Goal: Information Seeking & Learning: Learn about a topic

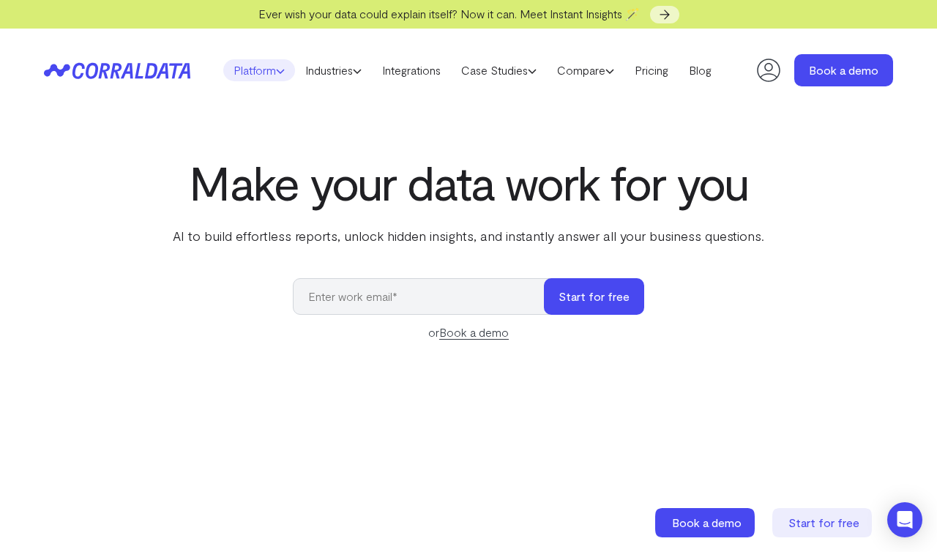
click at [276, 67] on icon at bounding box center [280, 71] width 9 height 9
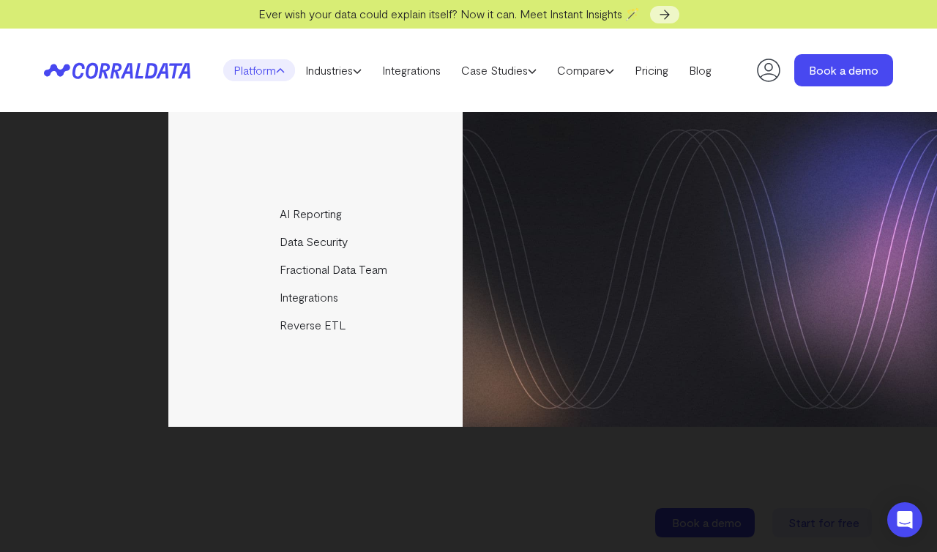
click at [137, 281] on div "AI Reporting Use AI to effortlessly answer any business questions from all your…" at bounding box center [468, 269] width 937 height 315
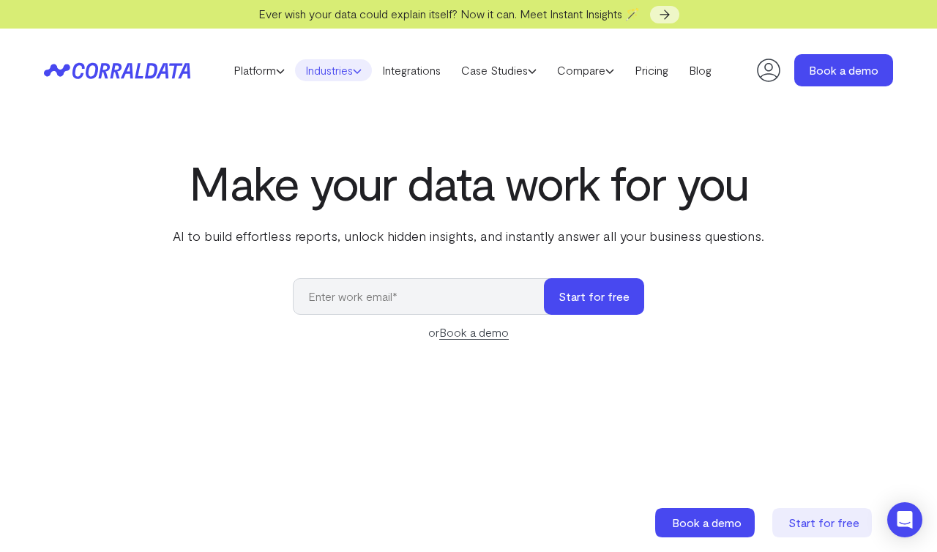
click at [348, 76] on link "Industries" at bounding box center [333, 70] width 77 height 22
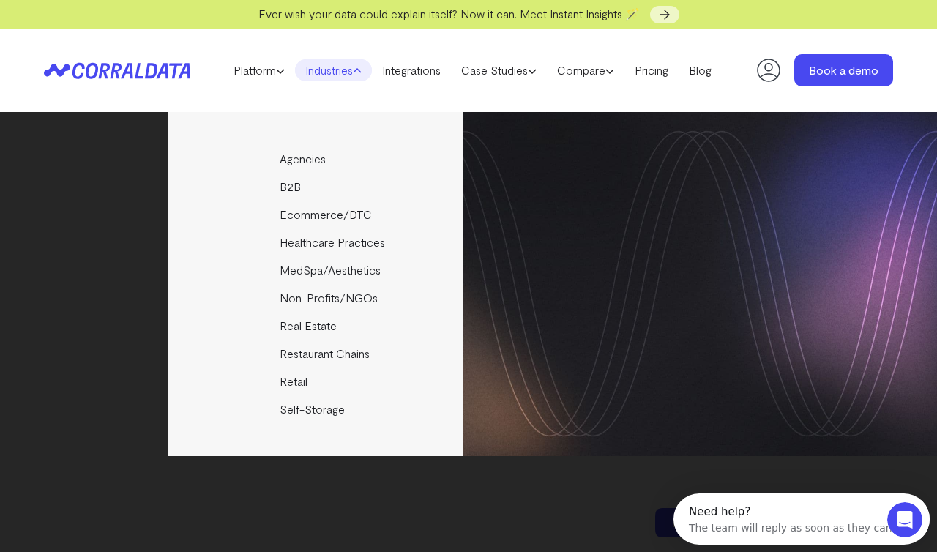
click at [93, 201] on div "Agencies Help your clients become data driven faster through seamless reporting…" at bounding box center [468, 284] width 937 height 344
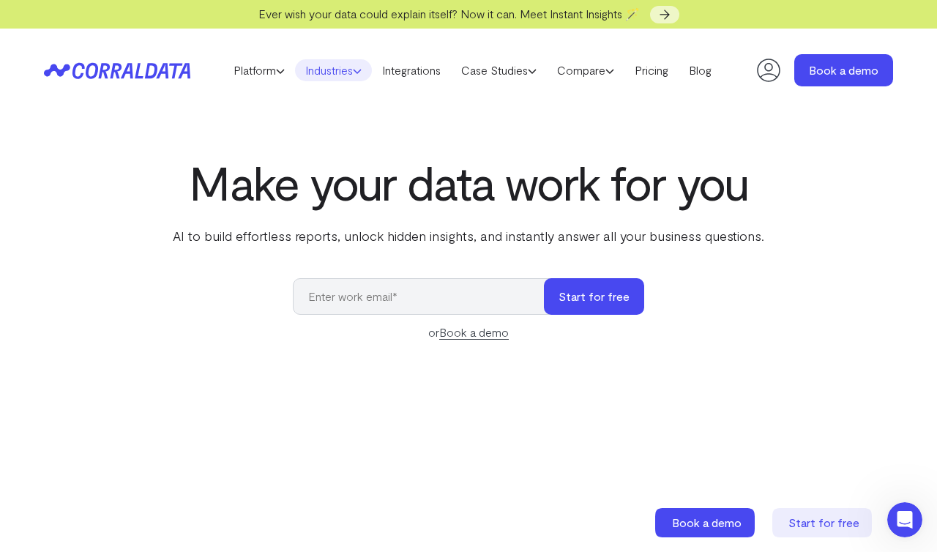
click at [325, 63] on link "Industries" at bounding box center [333, 70] width 77 height 22
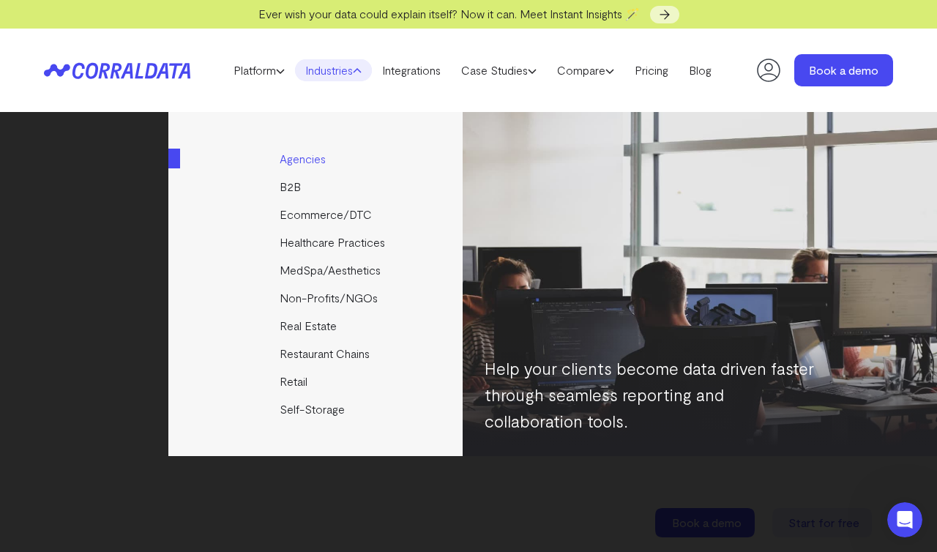
click at [317, 160] on link "Agencies" at bounding box center [331, 159] width 326 height 28
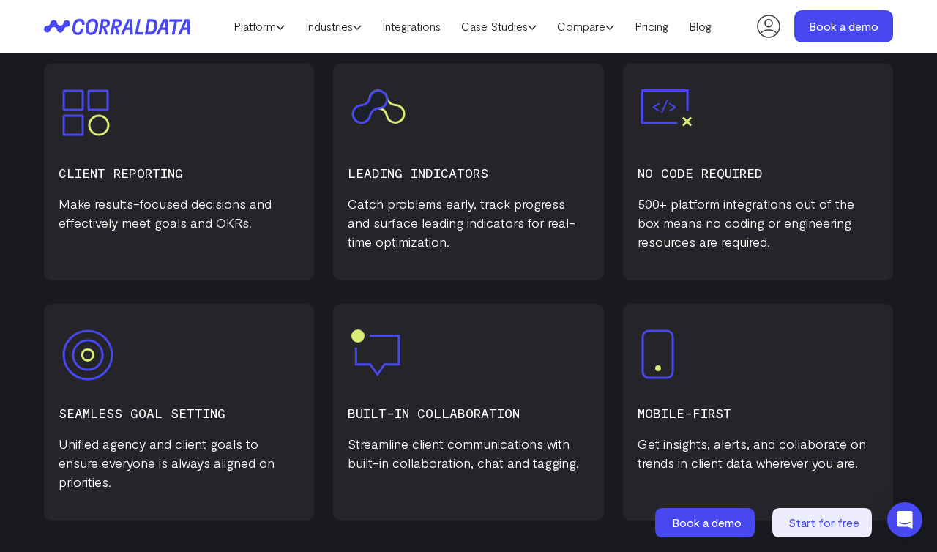
scroll to position [690, 0]
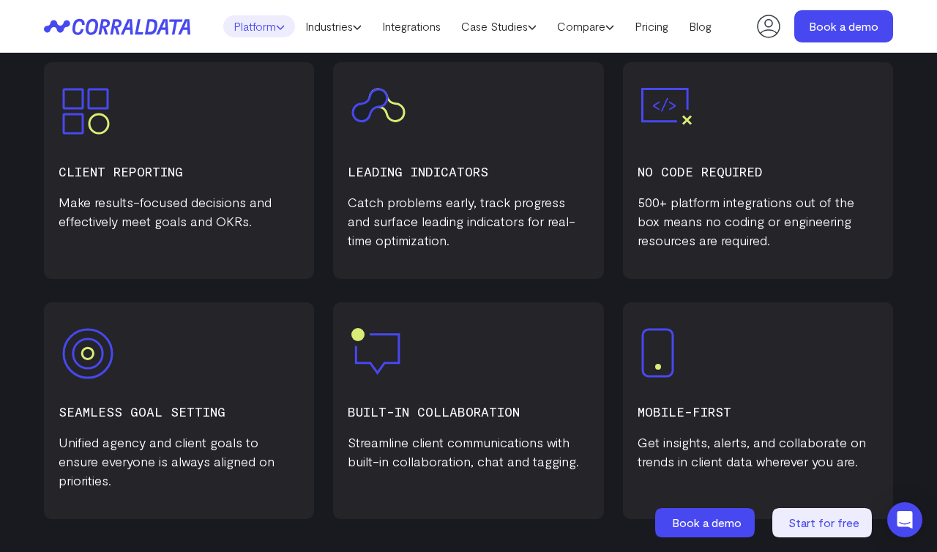
click at [256, 29] on link "Platform" at bounding box center [259, 26] width 72 height 22
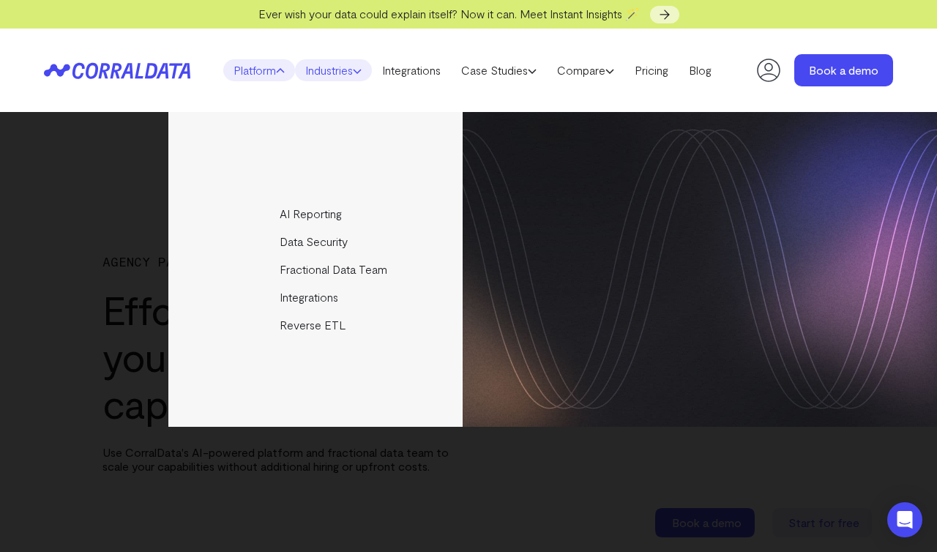
click at [345, 68] on link "Industries" at bounding box center [333, 70] width 77 height 22
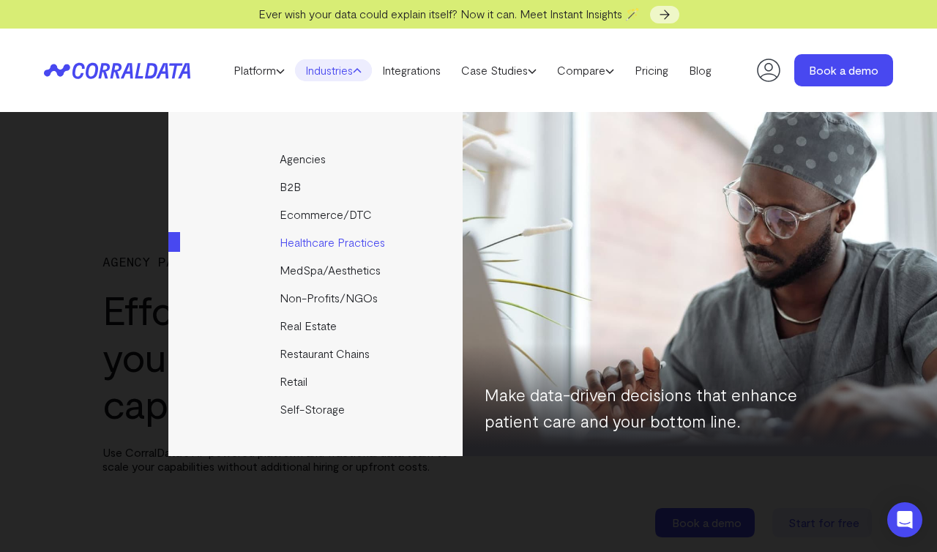
click at [322, 237] on link "Healthcare Practices" at bounding box center [331, 242] width 326 height 28
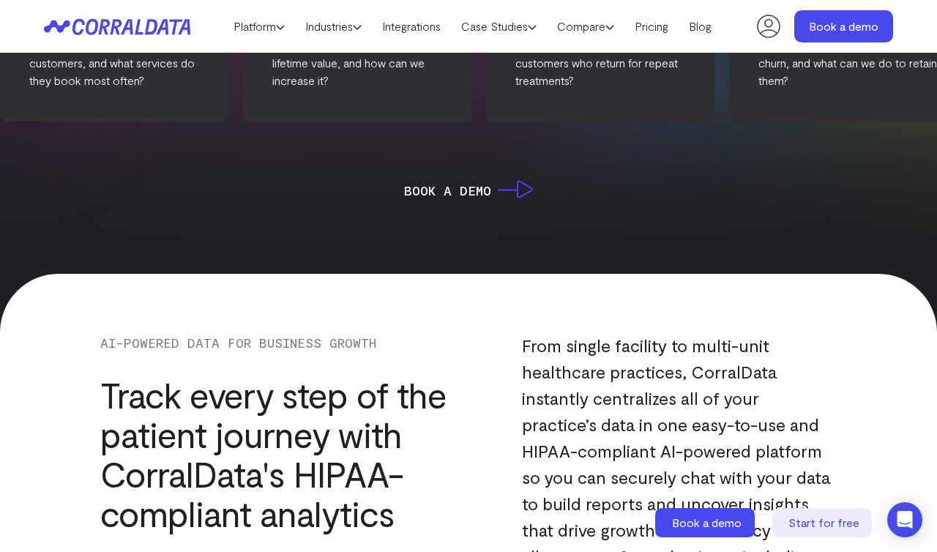
scroll to position [59, 0]
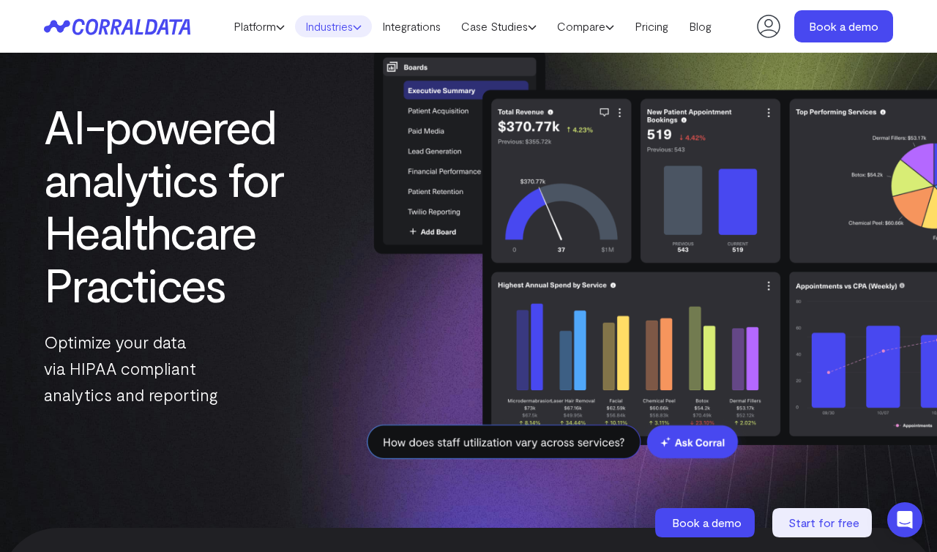
click at [345, 18] on link "Industries" at bounding box center [333, 26] width 77 height 22
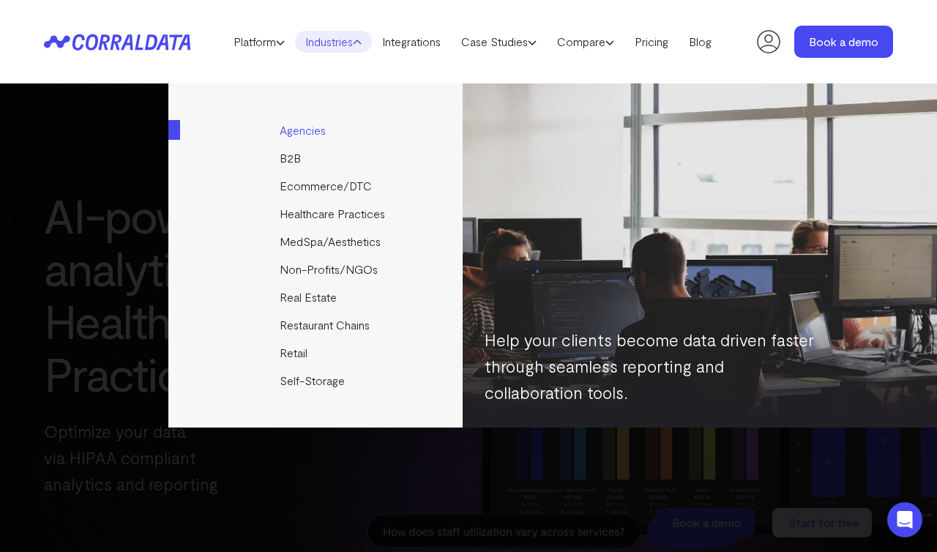
click at [305, 129] on link "Agencies" at bounding box center [331, 130] width 326 height 28
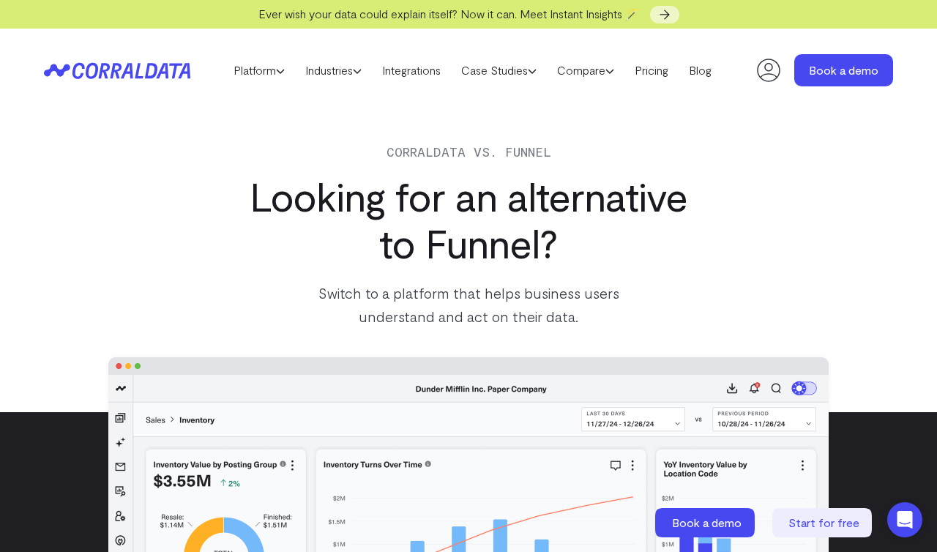
click at [110, 70] on icon at bounding box center [117, 70] width 146 height 17
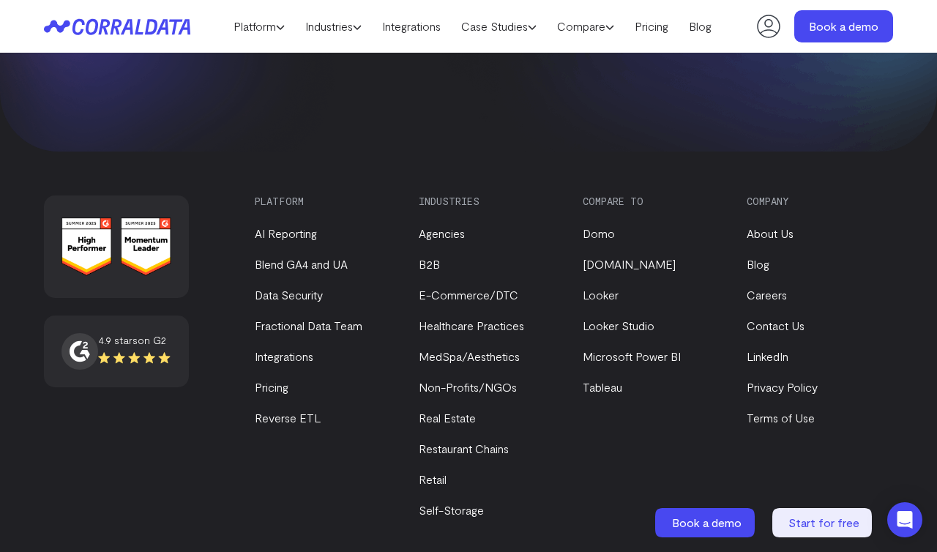
scroll to position [5875, 0]
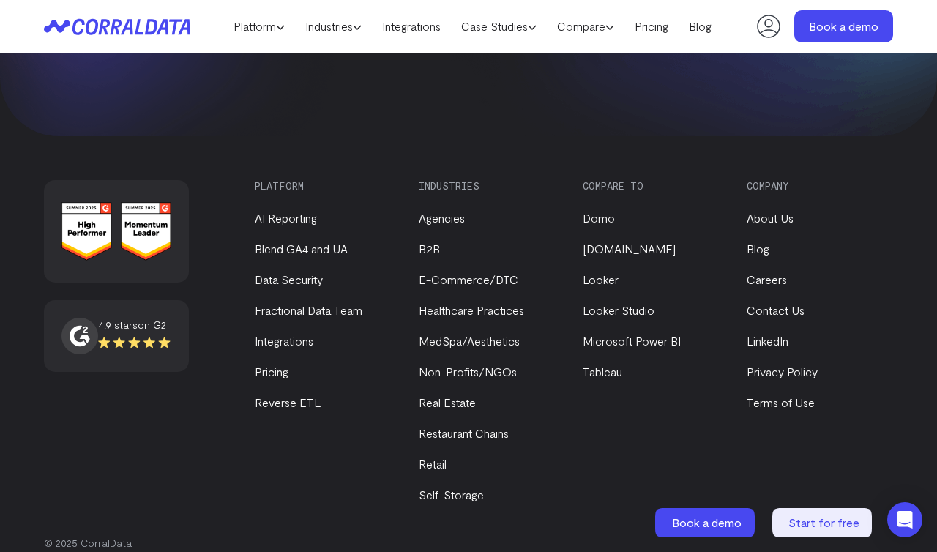
click at [654, 412] on div "Compare to Domo [DOMAIN_NAME] Looker Looker Studio Microsoft Power BI [GEOGRAPH…" at bounding box center [656, 342] width 146 height 324
click at [653, 381] on div "Compare to Domo Funnel.io Looker Looker Studio Microsoft Power BI Tableau" at bounding box center [656, 342] width 146 height 324
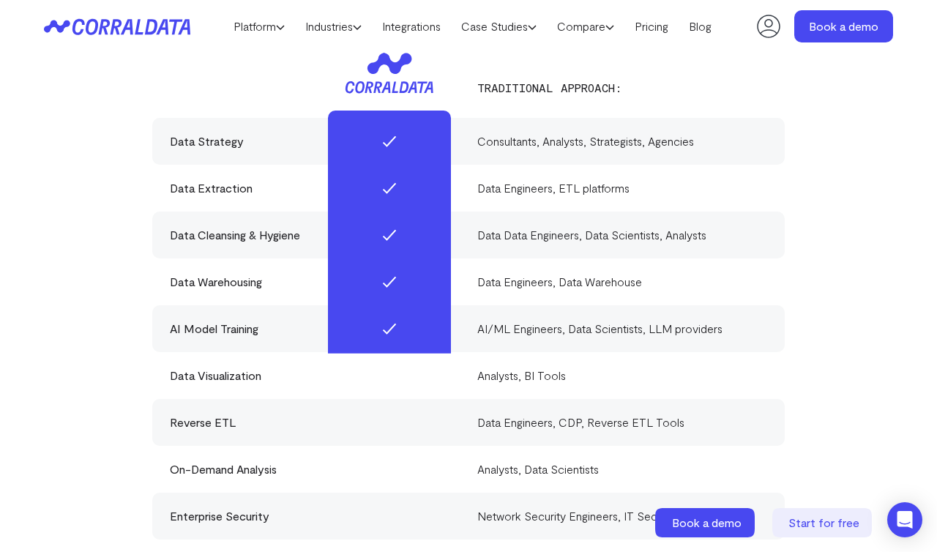
scroll to position [3845, 0]
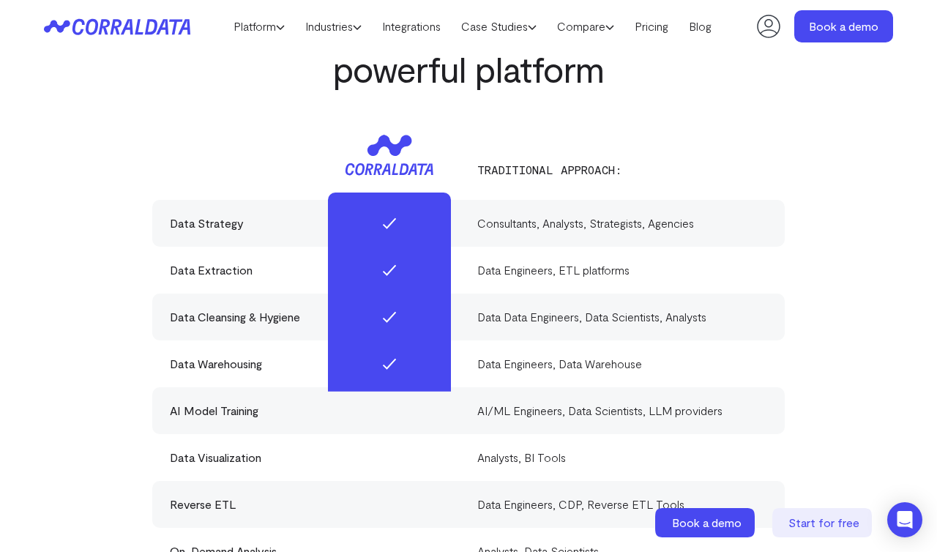
click at [673, 125] on div "Traditional approach:" at bounding box center [468, 155] width 633 height 60
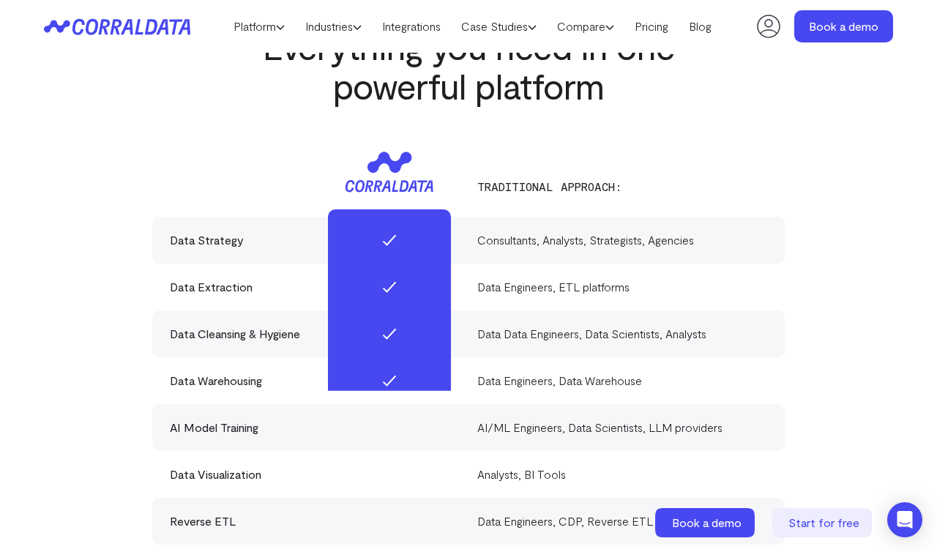
scroll to position [3827, 0]
click at [276, 28] on icon at bounding box center [280, 27] width 9 height 9
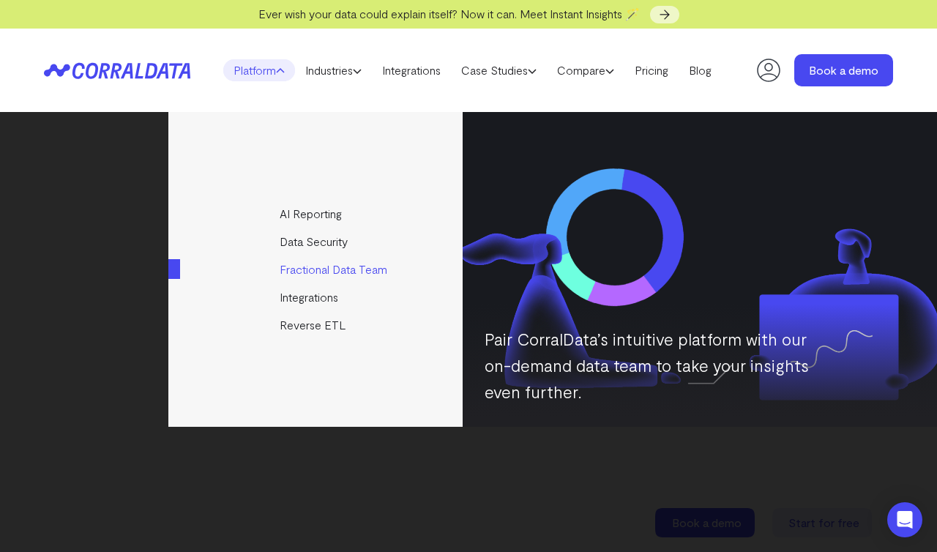
click at [346, 265] on link "Fractional Data Team" at bounding box center [331, 270] width 326 height 28
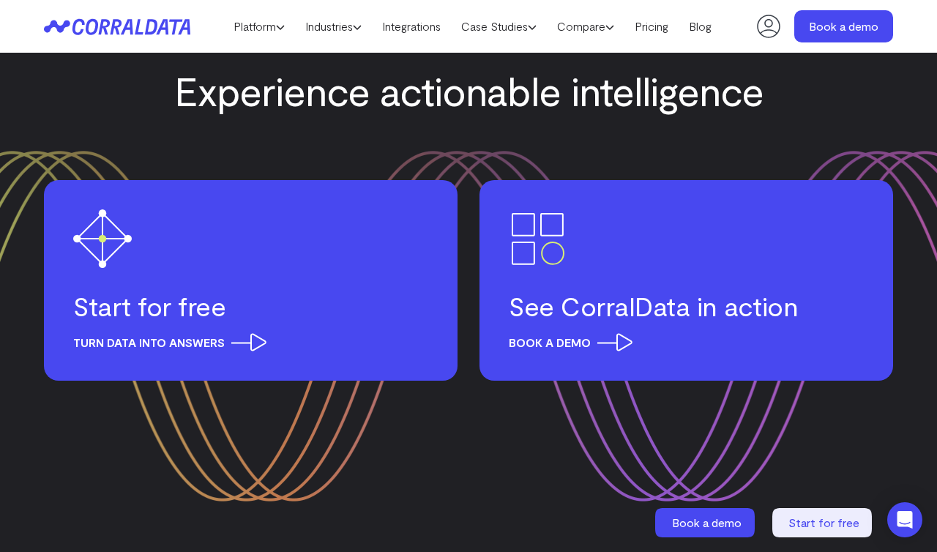
scroll to position [3101, 0]
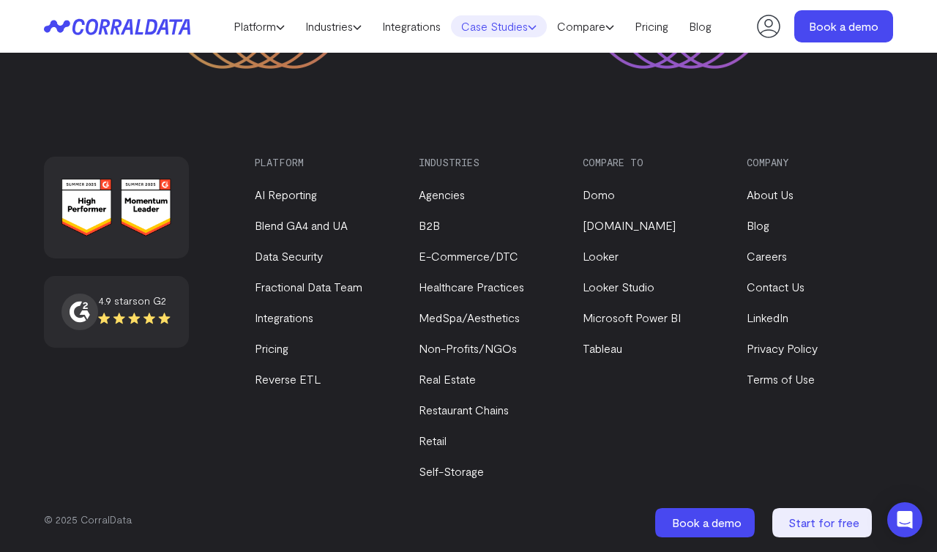
click at [497, 29] on link "Case Studies" at bounding box center [499, 26] width 96 height 22
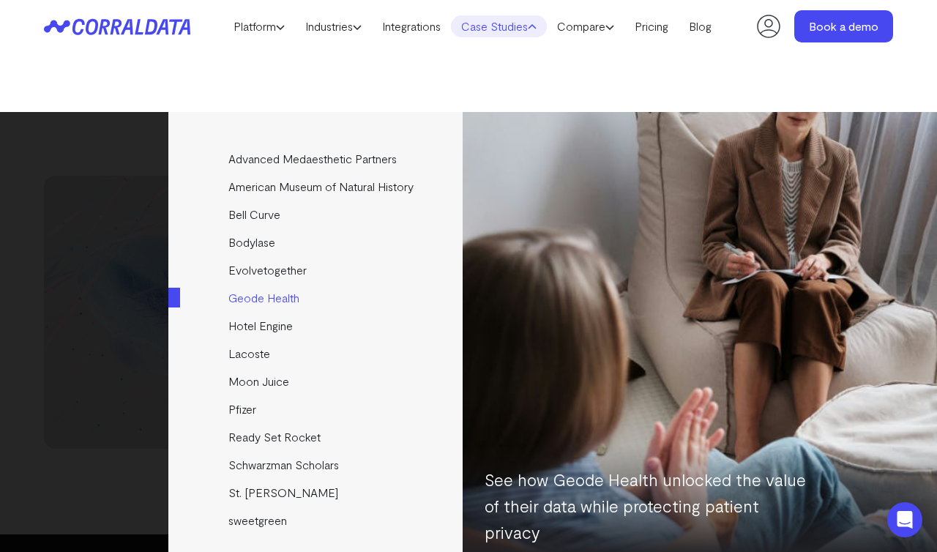
scroll to position [60, 0]
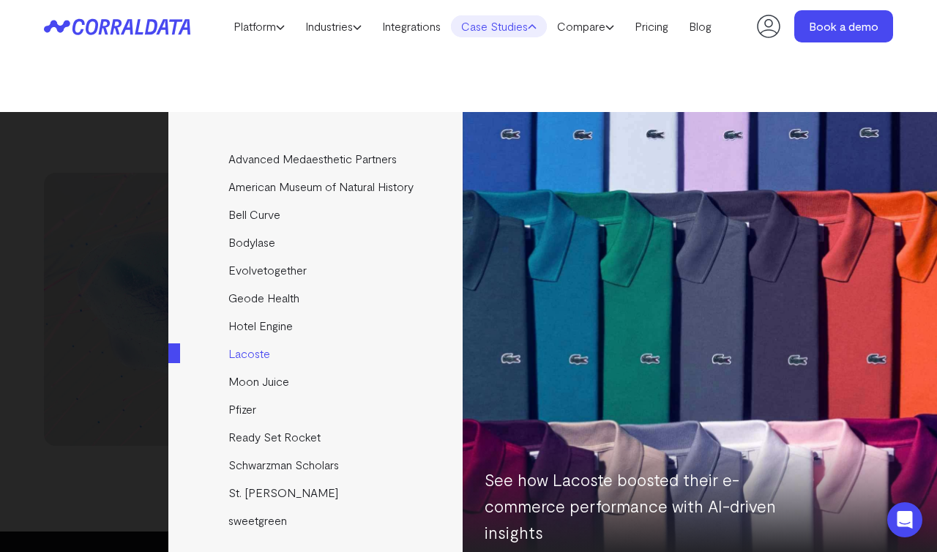
click at [253, 348] on link "Lacoste" at bounding box center [331, 354] width 326 height 28
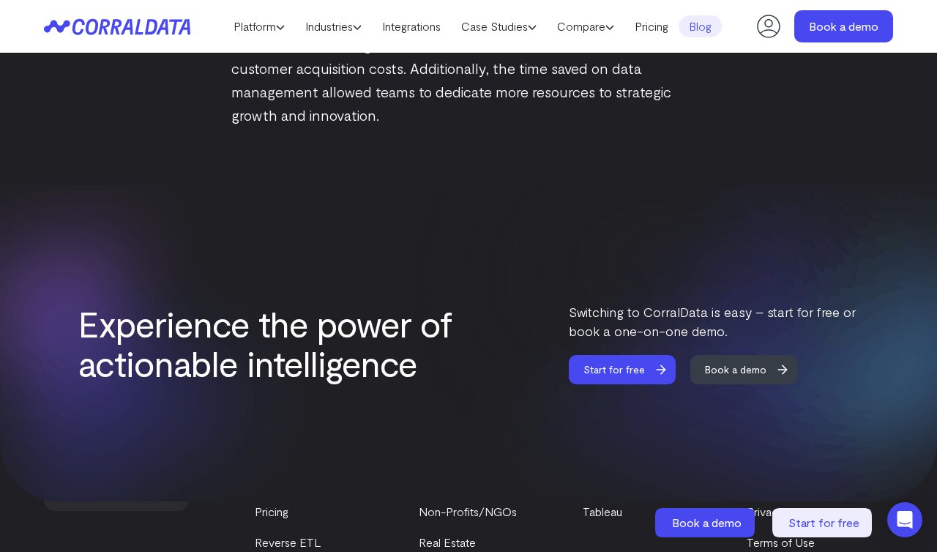
scroll to position [2621, 0]
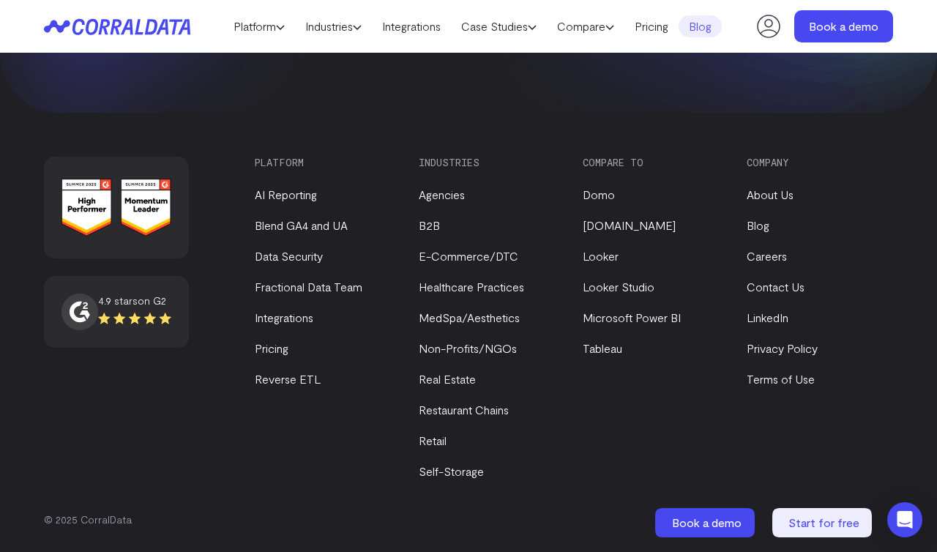
click at [225, 297] on div "4.9 stars on G2 Platform AI Reporting Blend GA4 and UA Data Security Fractional…" at bounding box center [468, 354] width 849 height 395
click at [147, 316] on icon at bounding box center [134, 319] width 73 height 14
